Goal: Task Accomplishment & Management: Complete application form

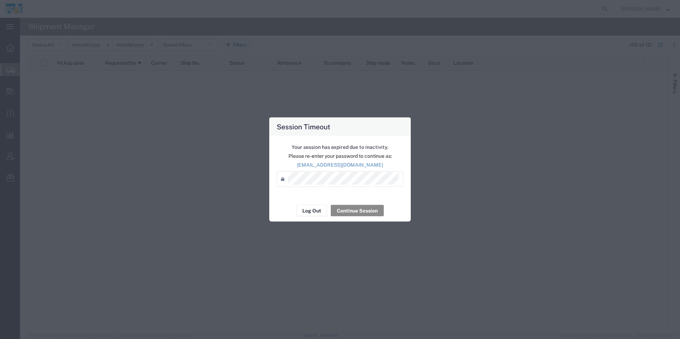
scroll to position [783, 0]
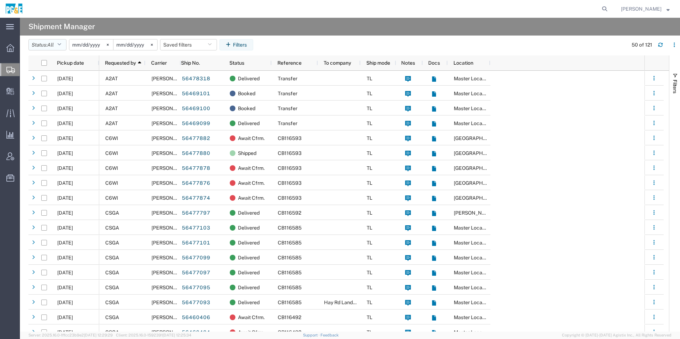
click at [40, 45] on button "Status: All" at bounding box center [47, 44] width 38 height 11
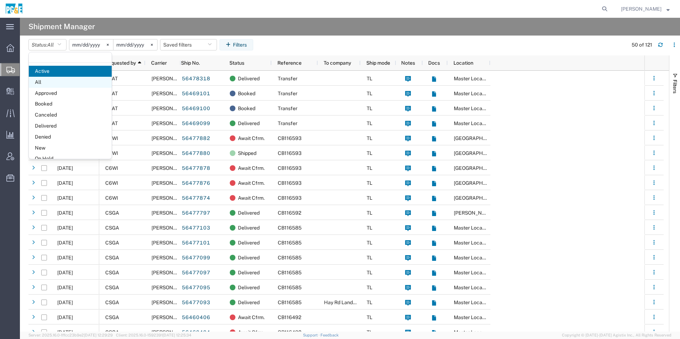
click at [46, 80] on span "All" at bounding box center [70, 82] width 83 height 11
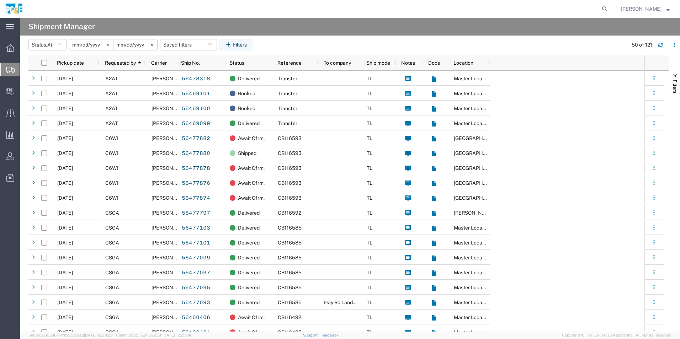
click at [95, 43] on input "[DATE]" at bounding box center [91, 44] width 44 height 11
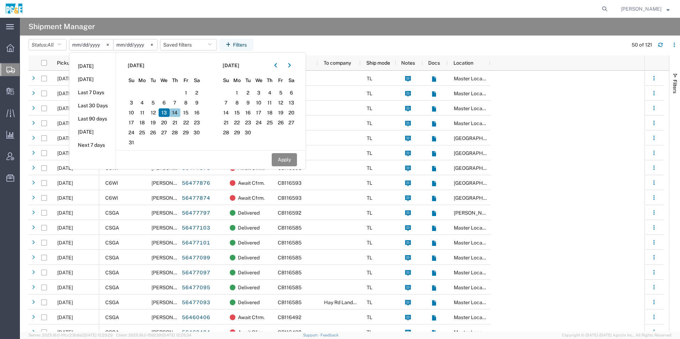
click at [177, 111] on span "14" at bounding box center [175, 112] width 11 height 9
click at [277, 68] on icon "button" at bounding box center [275, 65] width 3 height 5
click at [274, 111] on span "14" at bounding box center [269, 112] width 11 height 9
click at [281, 161] on button "Apply" at bounding box center [284, 159] width 25 height 13
type input "2025-08-14"
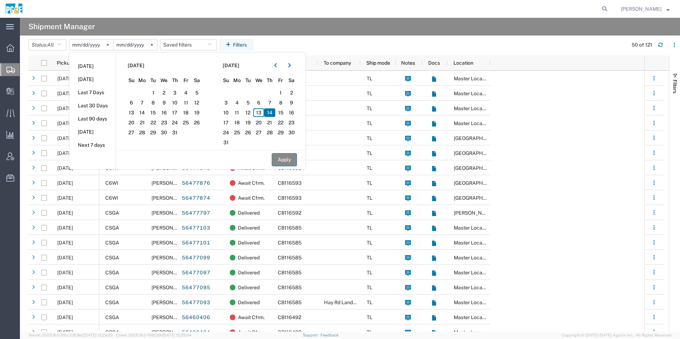
type input "2025-08-14"
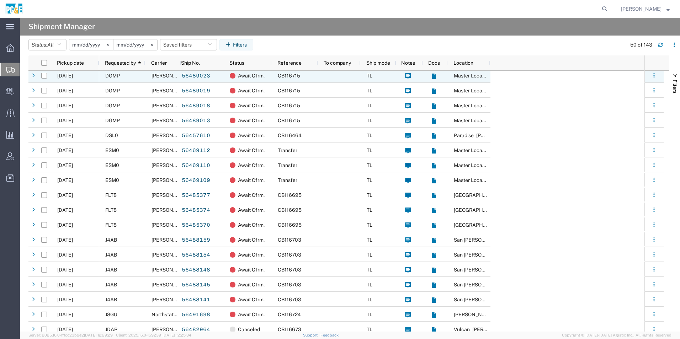
scroll to position [391, 0]
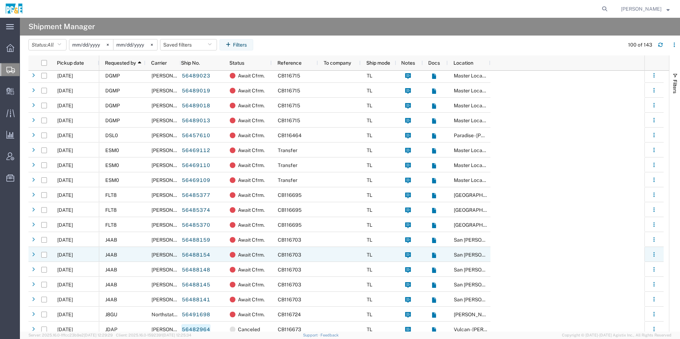
scroll to position [498, 0]
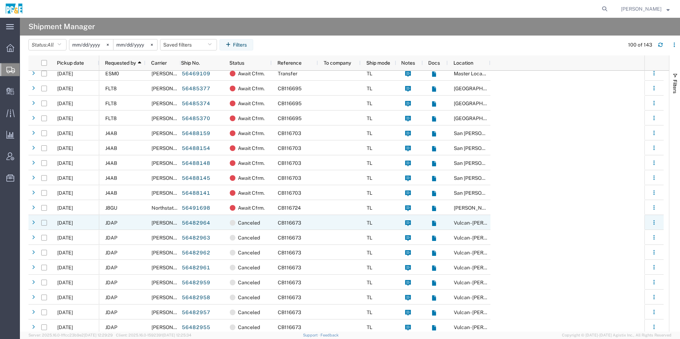
click at [44, 224] on input "Press Space to toggle row selection (unchecked)" at bounding box center [44, 223] width 6 height 6
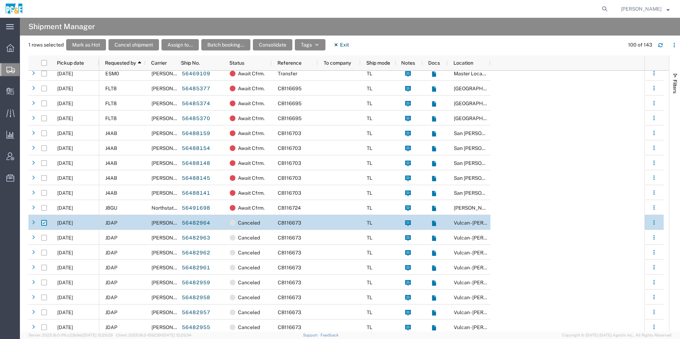
click at [44, 223] on input "Press Space to toggle row selection (checked)" at bounding box center [44, 223] width 6 height 6
checkbox input "false"
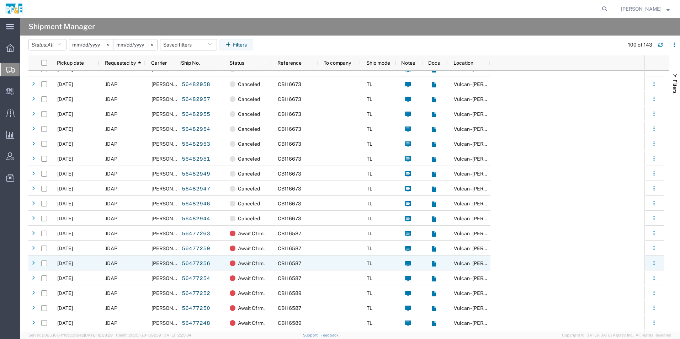
scroll to position [747, 0]
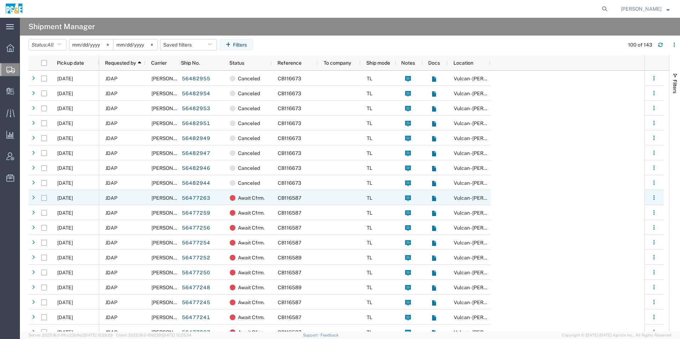
click at [43, 198] on input "Press Space to toggle row selection (unchecked)" at bounding box center [44, 198] width 6 height 6
checkbox input "true"
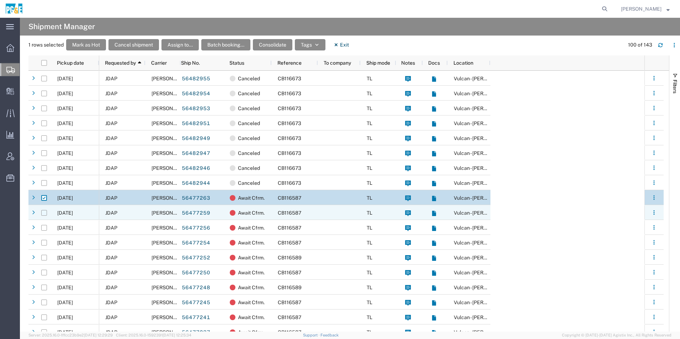
click at [44, 211] on input "Press Space to toggle row selection (unchecked)" at bounding box center [44, 213] width 6 height 6
checkbox input "true"
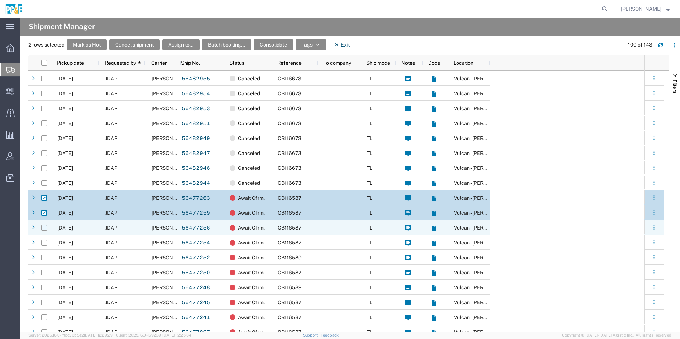
click at [44, 229] on input "Press Space to toggle row selection (unchecked)" at bounding box center [44, 228] width 6 height 6
checkbox input "true"
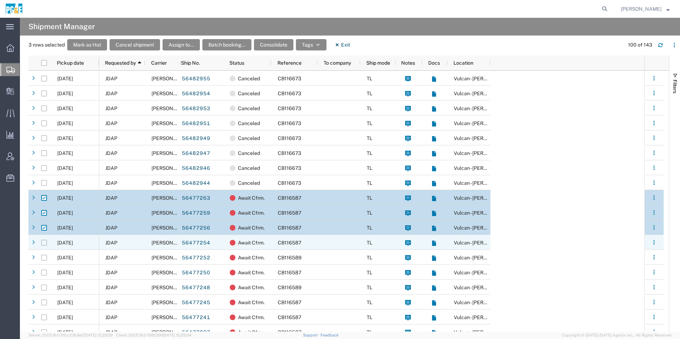
click at [42, 242] on input "Press Space to toggle row selection (unchecked)" at bounding box center [44, 243] width 6 height 6
checkbox input "true"
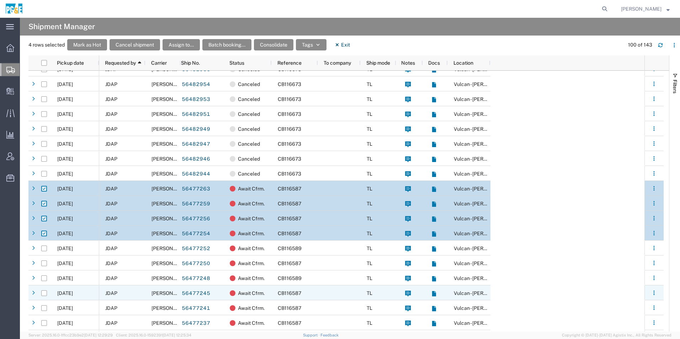
scroll to position [818, 0]
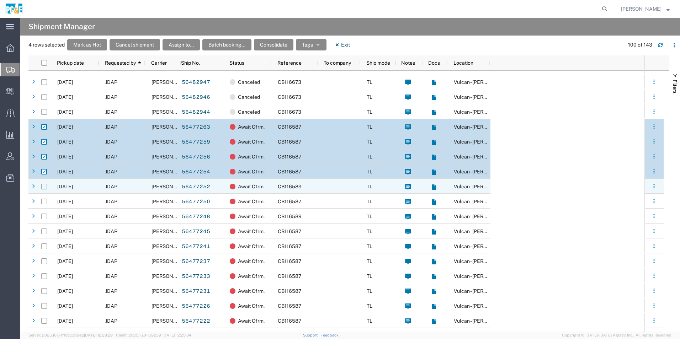
click at [44, 189] on input "Press Space to toggle row selection (unchecked)" at bounding box center [44, 187] width 6 height 6
checkbox input "true"
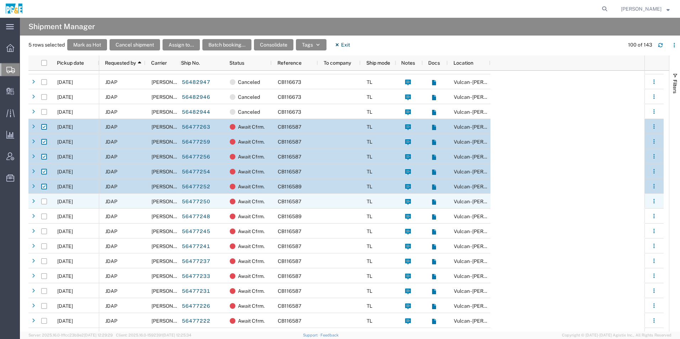
click at [44, 205] on div at bounding box center [44, 201] width 6 height 15
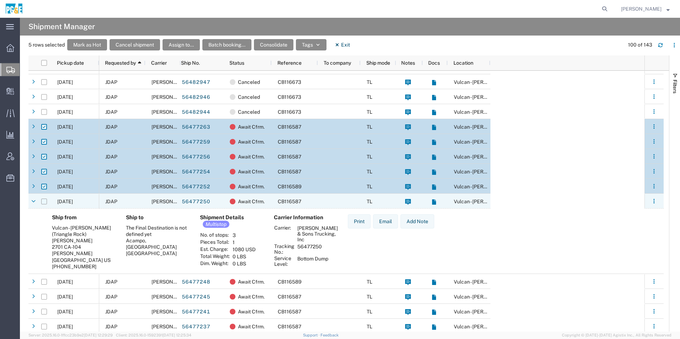
click at [44, 202] on input "Press Space to toggle row selection (unchecked)" at bounding box center [44, 202] width 6 height 6
checkbox input "true"
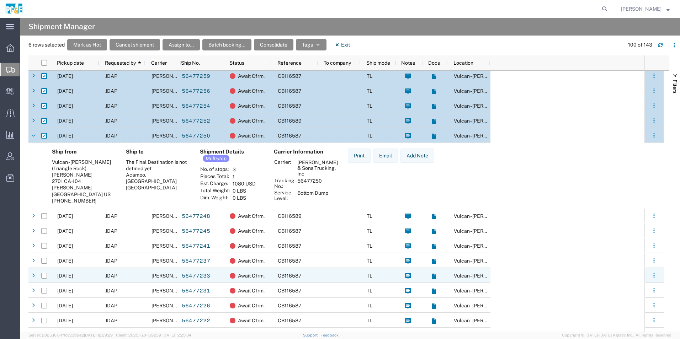
scroll to position [0, 0]
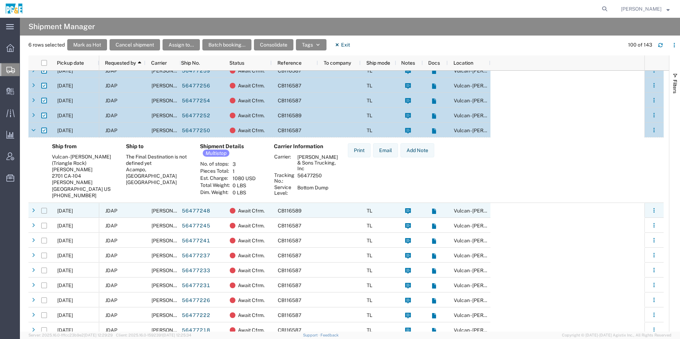
click at [43, 212] on input "Press Space to toggle row selection (unchecked)" at bounding box center [44, 211] width 6 height 6
checkbox input "true"
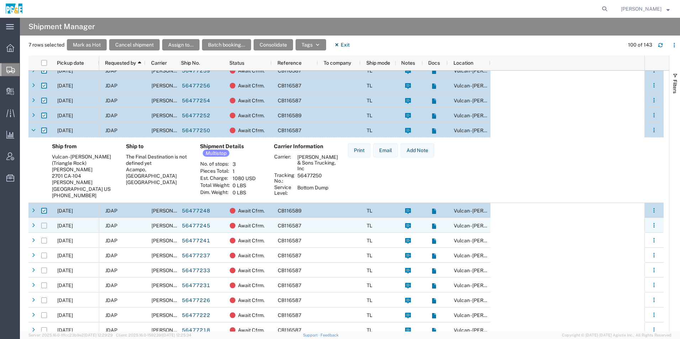
click at [46, 225] on input "Press Space to toggle row selection (unchecked)" at bounding box center [44, 226] width 6 height 6
checkbox input "true"
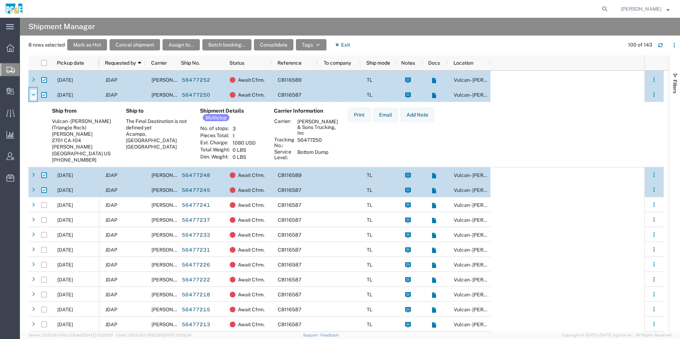
click at [34, 96] on icon at bounding box center [33, 94] width 4 height 5
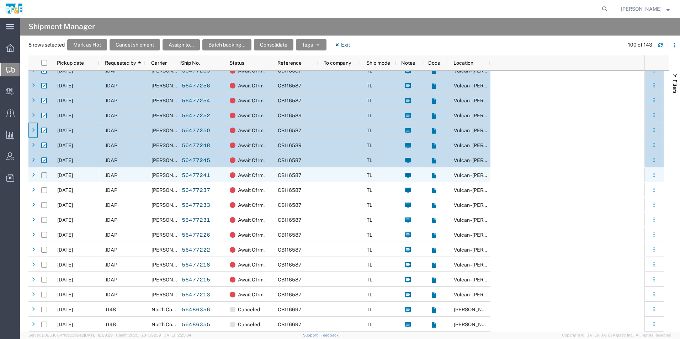
click at [45, 176] on input "Press Space to toggle row selection (unchecked)" at bounding box center [44, 176] width 6 height 6
checkbox input "true"
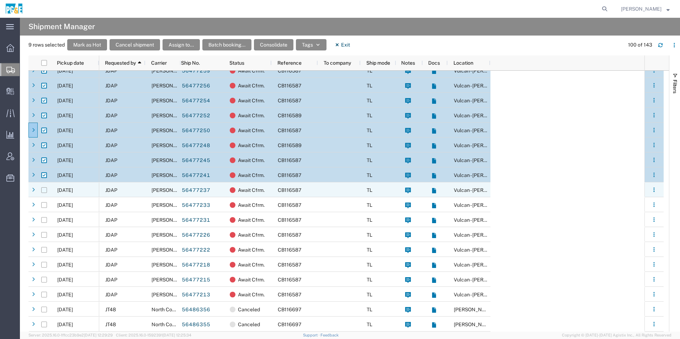
click at [45, 191] on input "Press Space to toggle row selection (unchecked)" at bounding box center [44, 190] width 6 height 6
checkbox input "true"
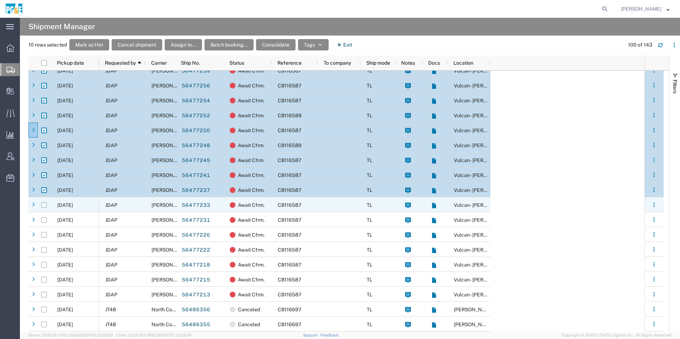
click at [44, 205] on input "Press Space to toggle row selection (unchecked)" at bounding box center [44, 205] width 6 height 6
checkbox input "true"
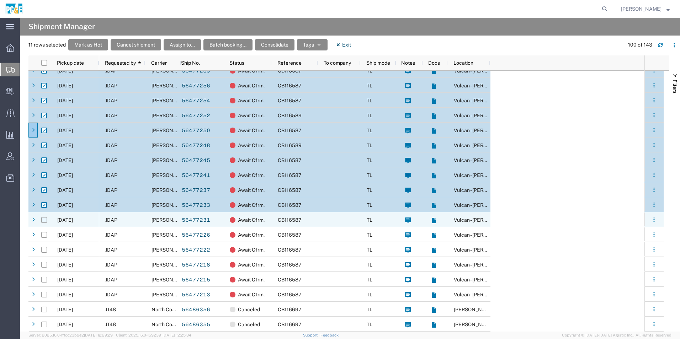
click at [44, 220] on input "Press Space to toggle row selection (unchecked)" at bounding box center [44, 220] width 6 height 6
checkbox input "true"
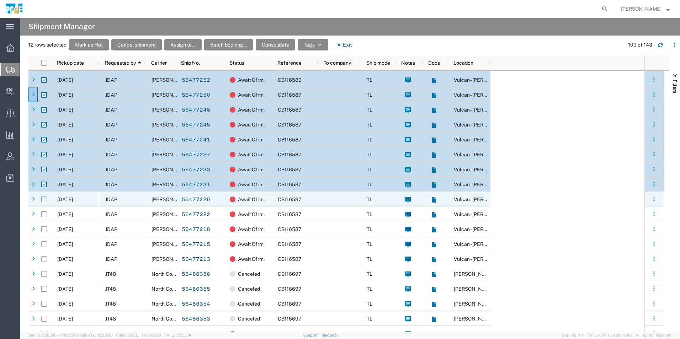
click at [44, 201] on input "Press Space to toggle row selection (unchecked)" at bounding box center [44, 200] width 6 height 6
checkbox input "true"
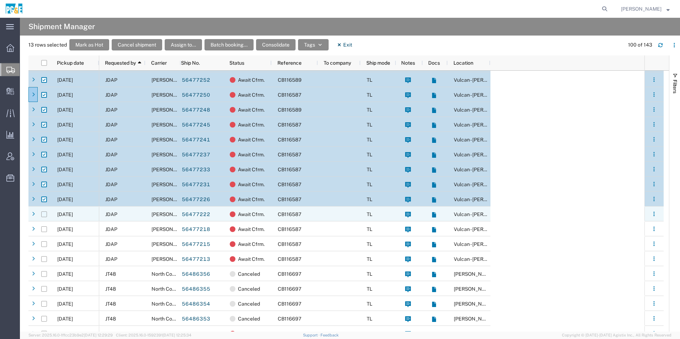
click at [44, 213] on input "Press Space to toggle row selection (unchecked)" at bounding box center [44, 215] width 6 height 6
checkbox input "true"
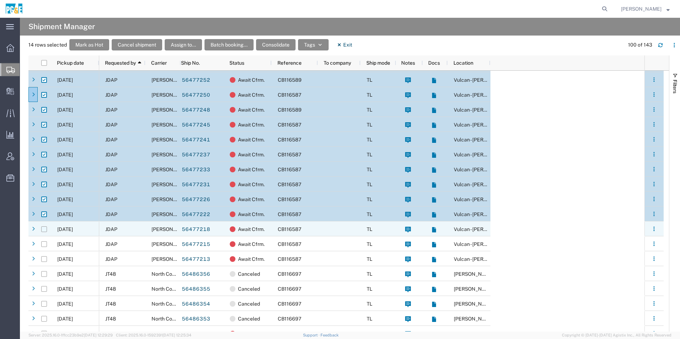
click at [42, 230] on input "Press Space to toggle row selection (unchecked)" at bounding box center [44, 230] width 6 height 6
checkbox input "true"
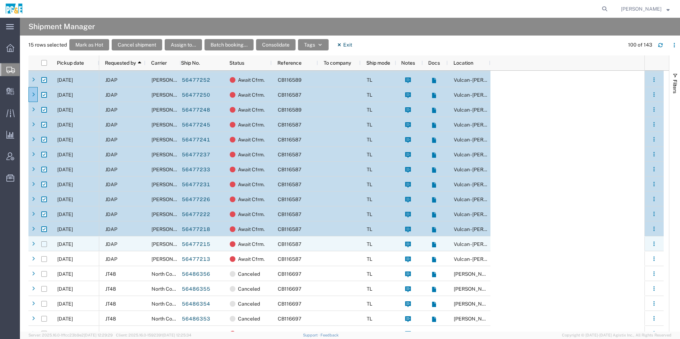
click at [43, 245] on input "Press Space to toggle row selection (unchecked)" at bounding box center [44, 245] width 6 height 6
checkbox input "true"
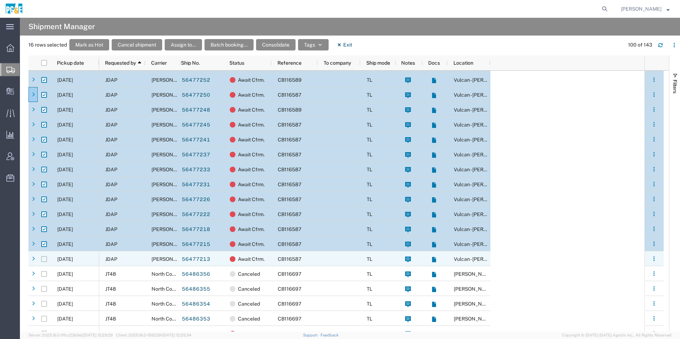
click at [43, 261] on input "Press Space to toggle row selection (unchecked)" at bounding box center [44, 259] width 6 height 6
checkbox input "true"
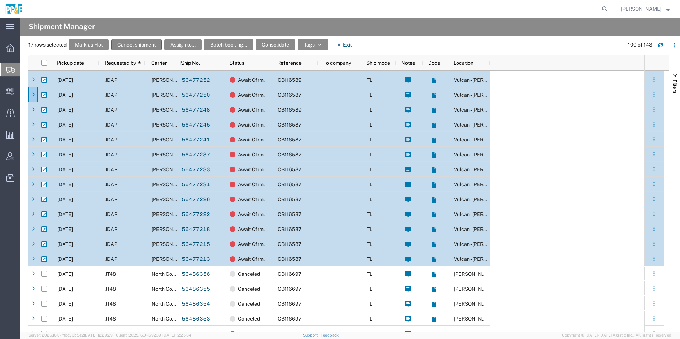
click at [146, 46] on button "Cancel shipment" at bounding box center [136, 44] width 51 height 11
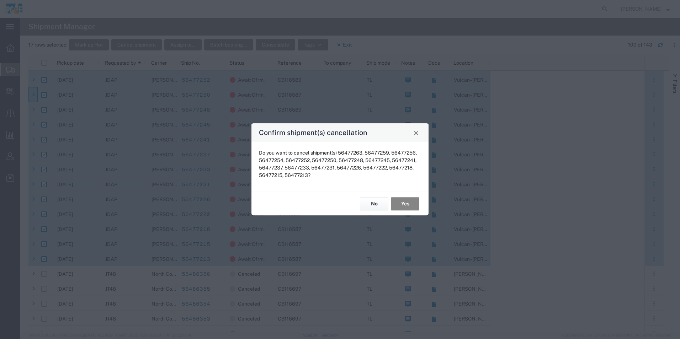
click at [400, 201] on button "Yes" at bounding box center [405, 203] width 28 height 13
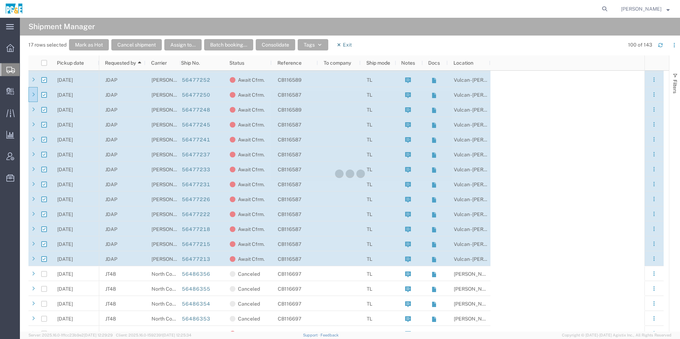
checkbox input "false"
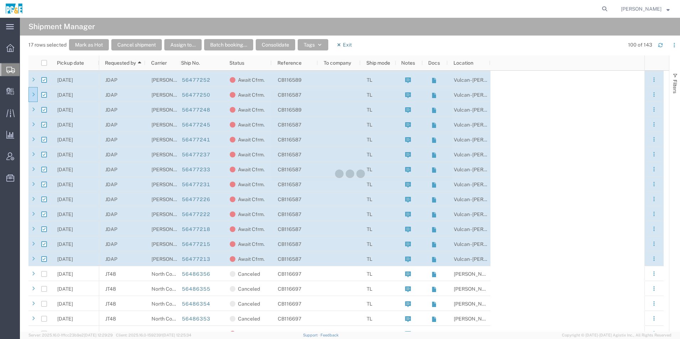
checkbox input "false"
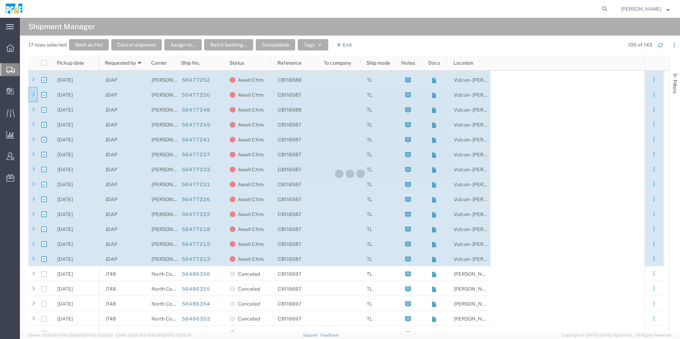
checkbox input "false"
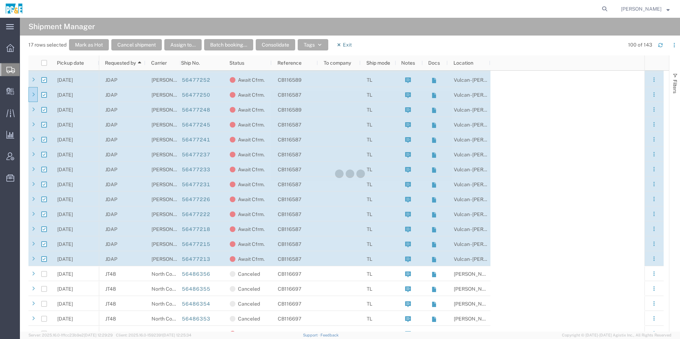
checkbox input "false"
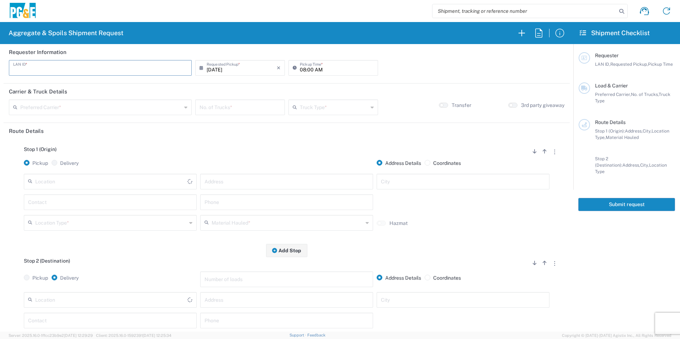
click at [117, 69] on input "text" at bounding box center [100, 67] width 174 height 12
type input "JDAP"
click at [301, 70] on input "08:00 AM" at bounding box center [337, 67] width 74 height 12
type input "06:00 AM"
click at [117, 111] on input "text" at bounding box center [100, 107] width 161 height 12
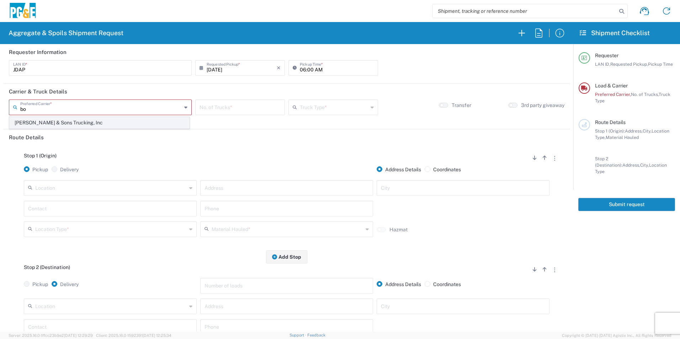
type input "bo"
click at [79, 122] on span "[PERSON_NAME] & Sons Trucking, Inc" at bounding box center [100, 122] width 180 height 11
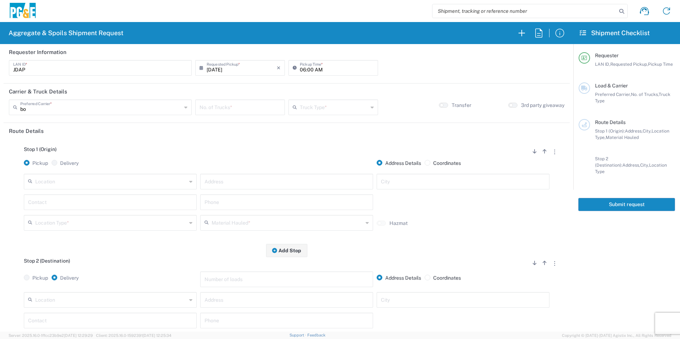
click at [223, 105] on input "number" at bounding box center [240, 107] width 81 height 12
type input "15"
click at [327, 105] on input "text" at bounding box center [334, 107] width 68 height 12
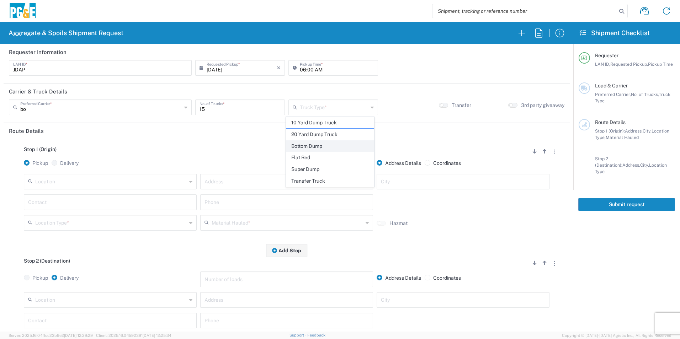
click at [315, 145] on span "Bottom Dump" at bounding box center [329, 146] width 87 height 11
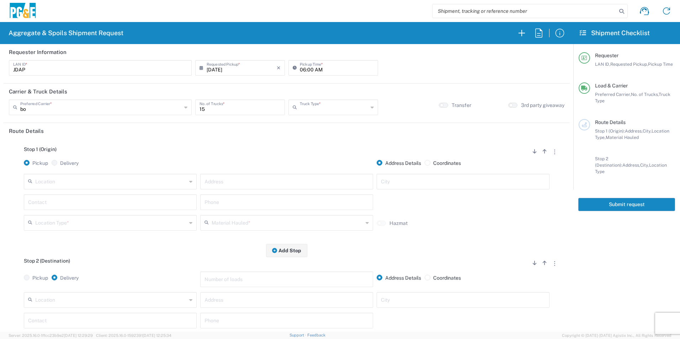
click at [84, 183] on input "text" at bounding box center [111, 181] width 152 height 12
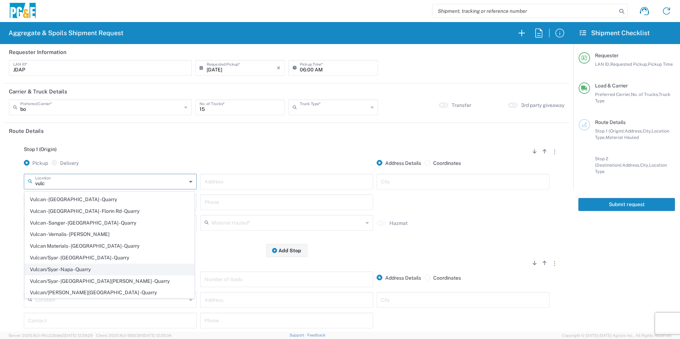
scroll to position [103, 0]
type input "vulc"
click at [107, 213] on span "Vulcan - [GEOGRAPHIC_DATA] - Florin Rd - Quarry" at bounding box center [109, 211] width 169 height 11
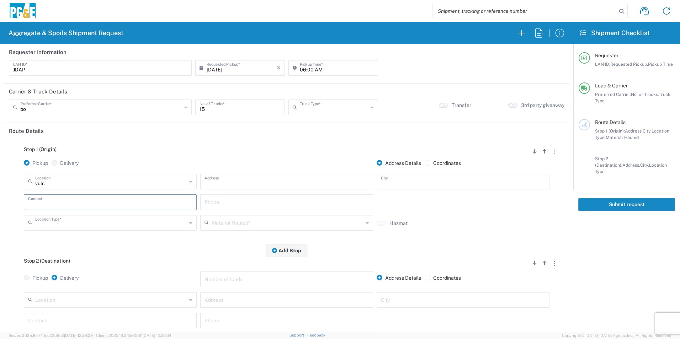
click at [68, 202] on input "text" at bounding box center [110, 202] width 164 height 12
type input "josh"
click at [65, 219] on p "Joshua Altom, 209-604-1843" at bounding box center [110, 219] width 164 height 9
click at [241, 222] on input "text" at bounding box center [288, 222] width 152 height 12
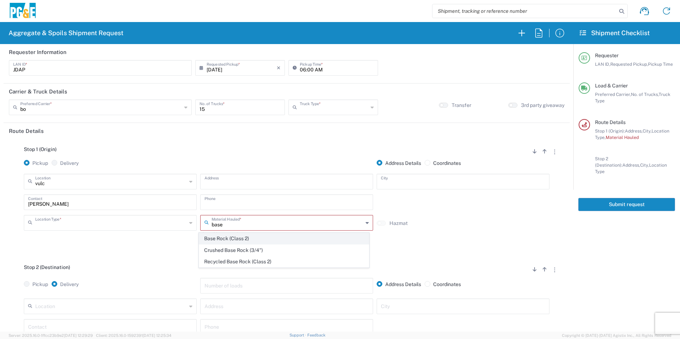
type input "base"
drag, startPoint x: 222, startPoint y: 234, endPoint x: 215, endPoint y: 229, distance: 8.5
click at [222, 234] on span "Base Rock (Class 2)" at bounding box center [283, 238] width 169 height 11
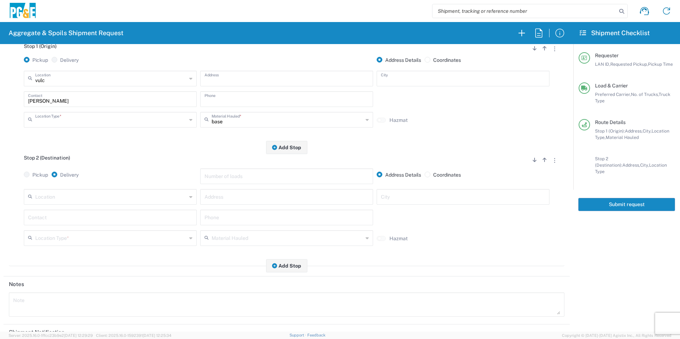
scroll to position [107, 0]
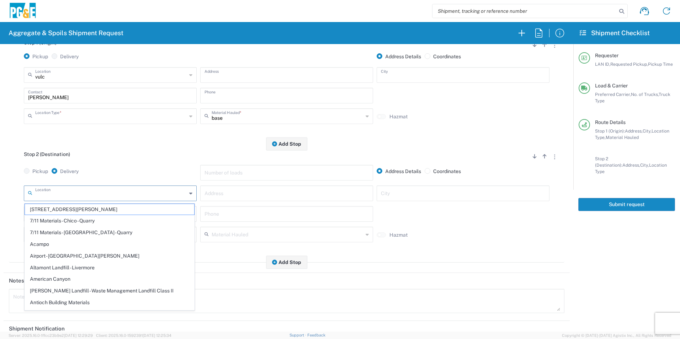
click at [78, 194] on input "text" at bounding box center [111, 193] width 152 height 12
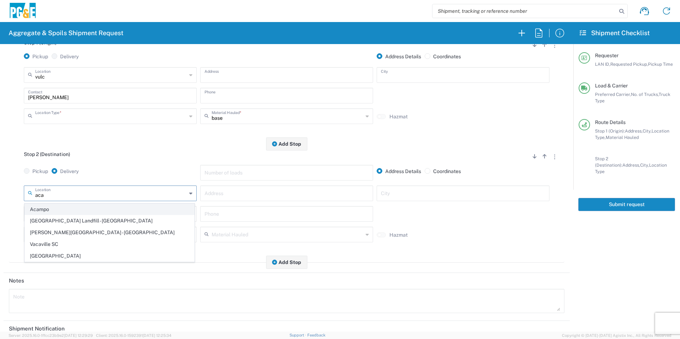
type input "aca"
click at [80, 208] on span "Acampo" at bounding box center [109, 209] width 169 height 11
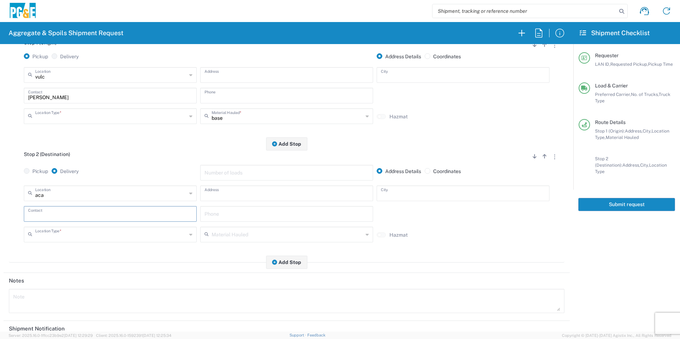
click at [79, 216] on input "text" at bounding box center [110, 213] width 164 height 12
type input "josh"
drag, startPoint x: 68, startPoint y: 233, endPoint x: 142, endPoint y: 249, distance: 76.4
click at [67, 232] on p "Joshua Altom, 209-604-1843" at bounding box center [110, 231] width 164 height 9
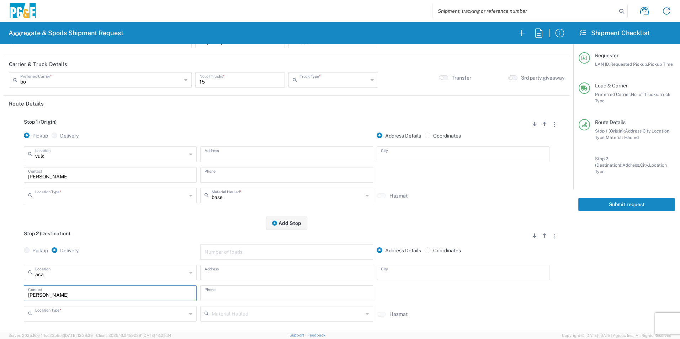
scroll to position [0, 0]
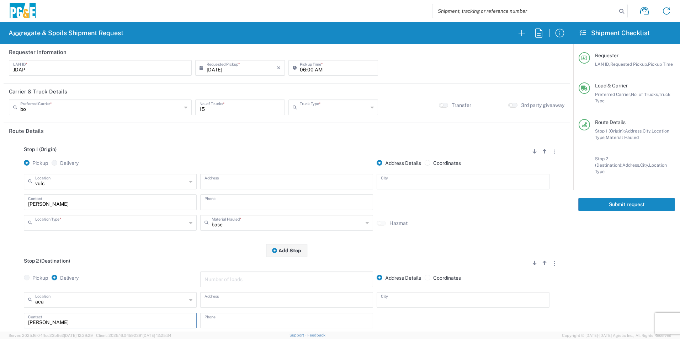
drag, startPoint x: 610, startPoint y: 197, endPoint x: 614, endPoint y: 196, distance: 3.7
click at [610, 198] on button "Submit request" at bounding box center [626, 204] width 97 height 13
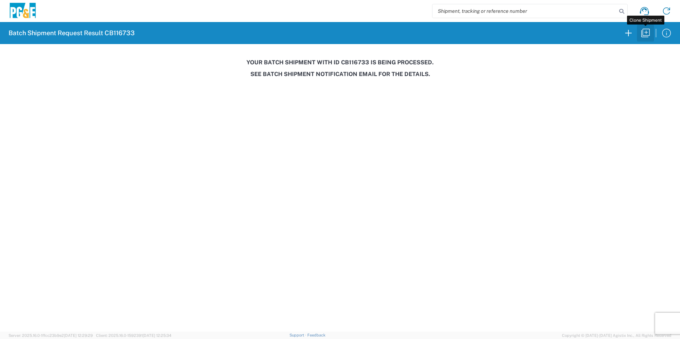
click at [649, 32] on icon "button" at bounding box center [645, 32] width 11 height 11
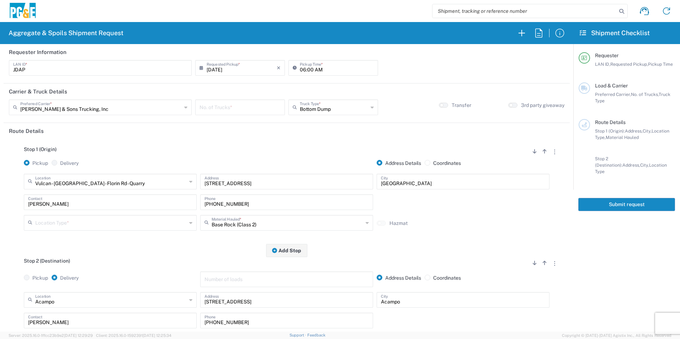
click at [253, 104] on input "number" at bounding box center [240, 107] width 81 height 12
type input "2"
click at [313, 106] on input "Bottom Dump" at bounding box center [334, 107] width 68 height 12
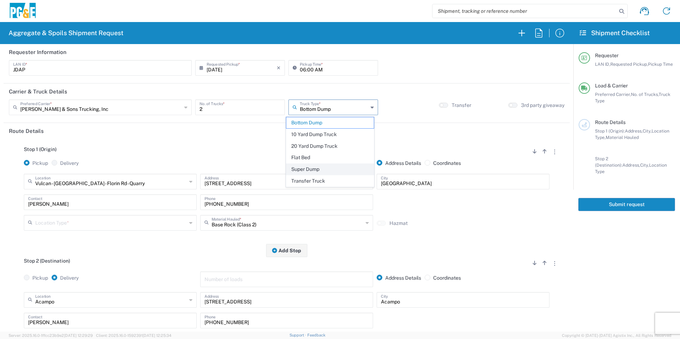
click at [309, 171] on span "Super Dump" at bounding box center [329, 169] width 87 height 11
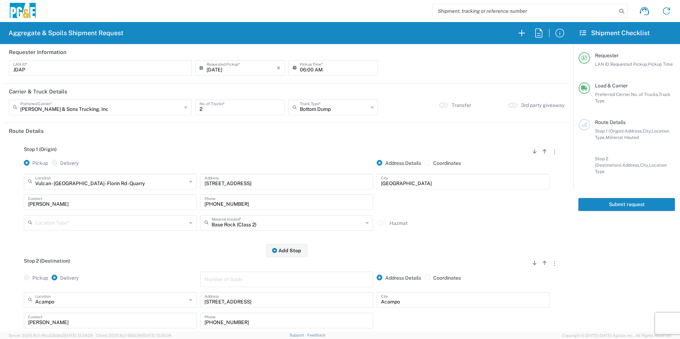
click at [67, 224] on input "text" at bounding box center [111, 222] width 152 height 12
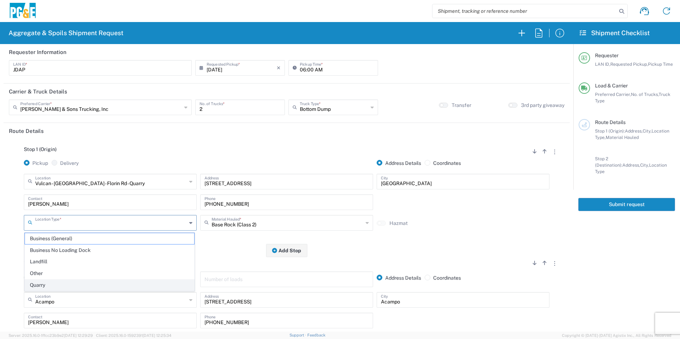
click at [53, 283] on span "Quarry" at bounding box center [109, 285] width 169 height 11
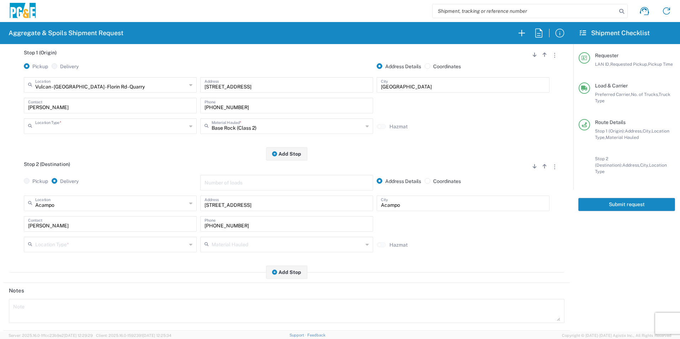
scroll to position [107, 0]
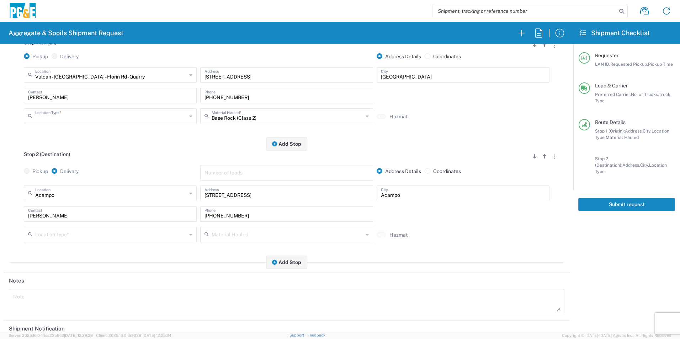
click at [59, 233] on input "text" at bounding box center [111, 234] width 152 height 12
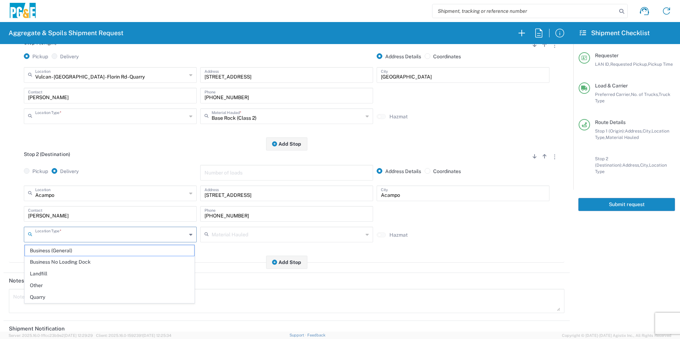
drag, startPoint x: 58, startPoint y: 263, endPoint x: 67, endPoint y: 256, distance: 10.8
click at [58, 262] on span "Business No Loading Dock" at bounding box center [109, 262] width 169 height 11
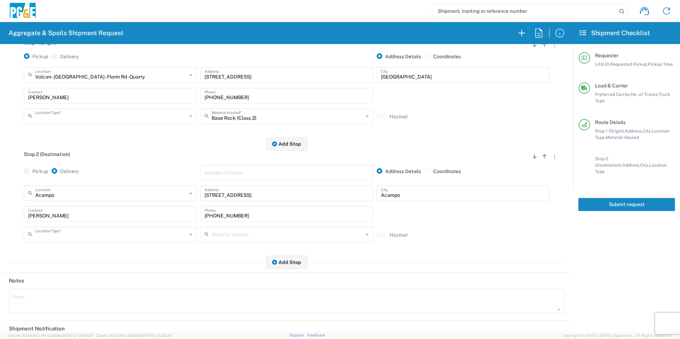
scroll to position [206, 0]
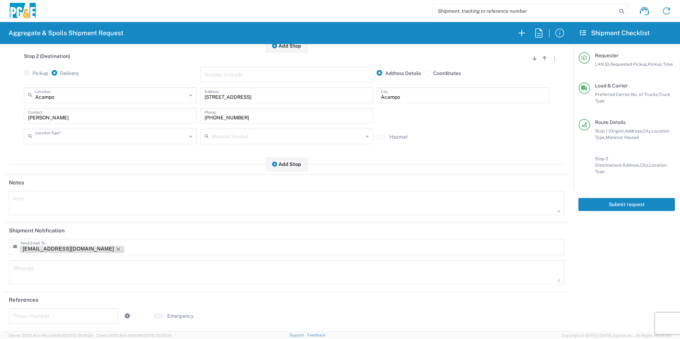
click at [116, 249] on icon "Remove tag" at bounding box center [119, 250] width 6 height 6
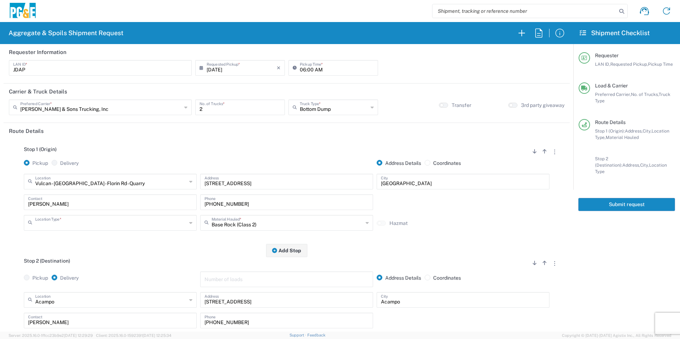
click at [642, 201] on button "Submit request" at bounding box center [626, 204] width 97 height 13
